Goal: Check status

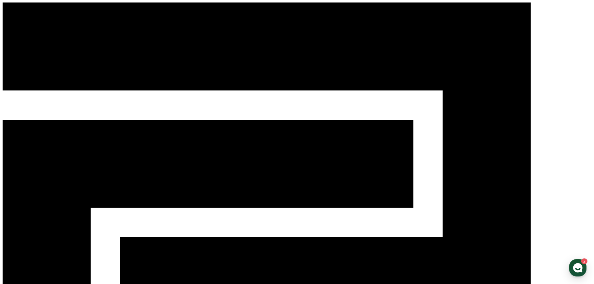
click at [130, 11] on div "CReward" at bounding box center [296, 236] width 589 height 468
select select "**********"
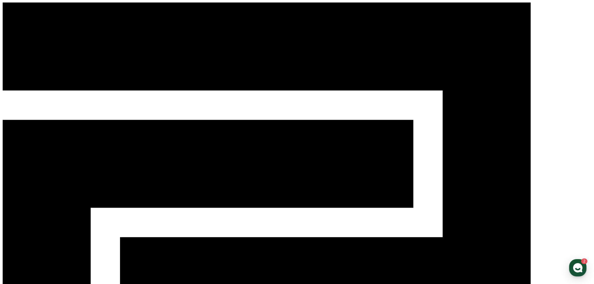
select select "**********"
